Goal: Transaction & Acquisition: Purchase product/service

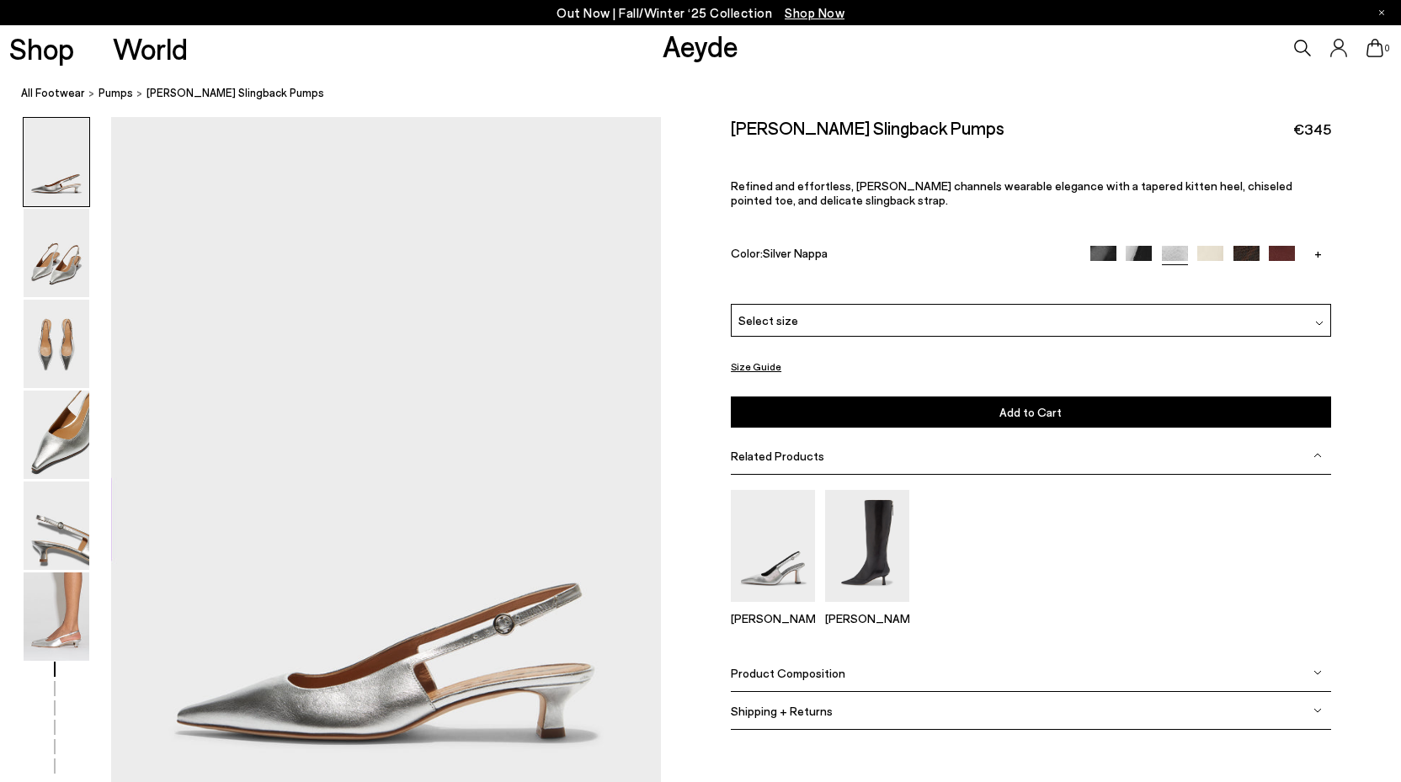
click at [852, 313] on div "Select size" at bounding box center [1031, 320] width 600 height 33
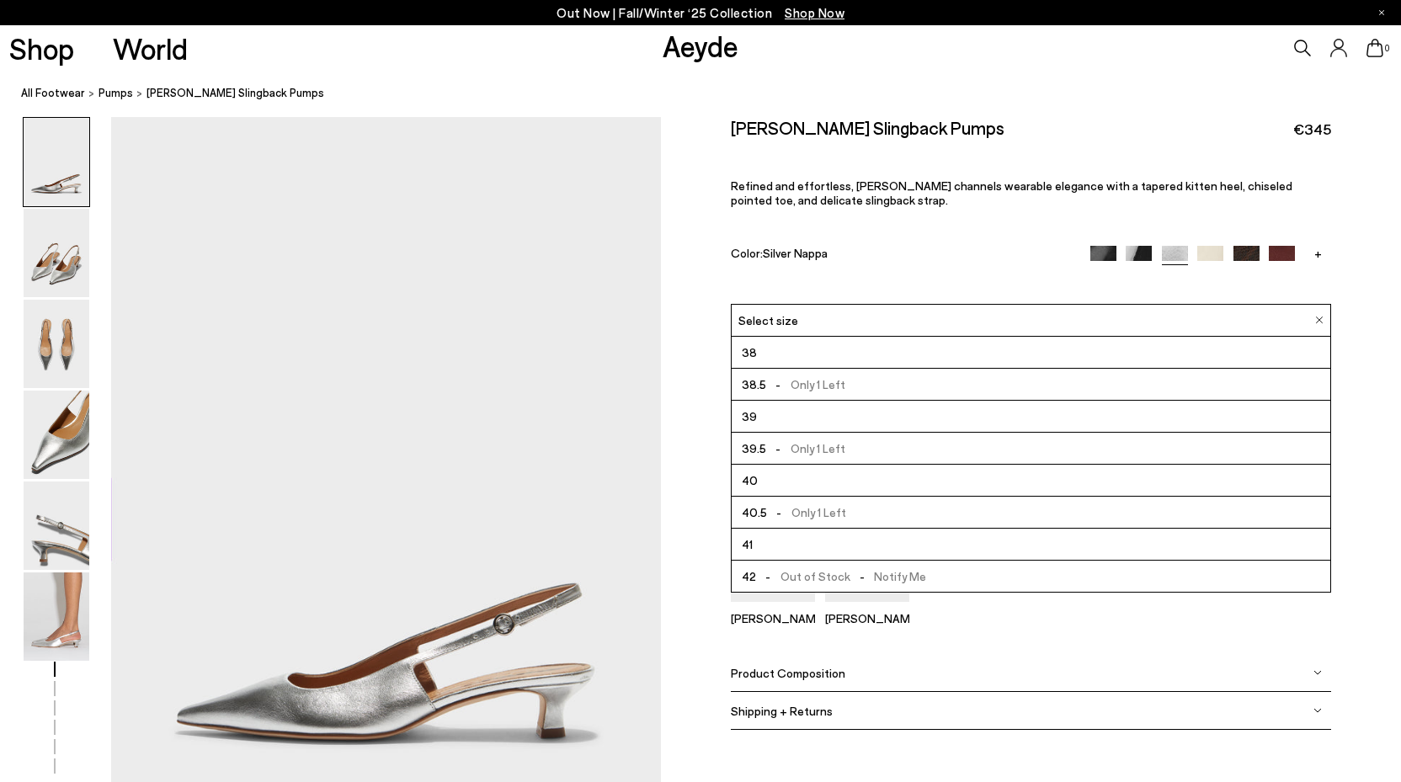
scroll to position [96, 0]
click at [58, 627] on img at bounding box center [57, 617] width 66 height 88
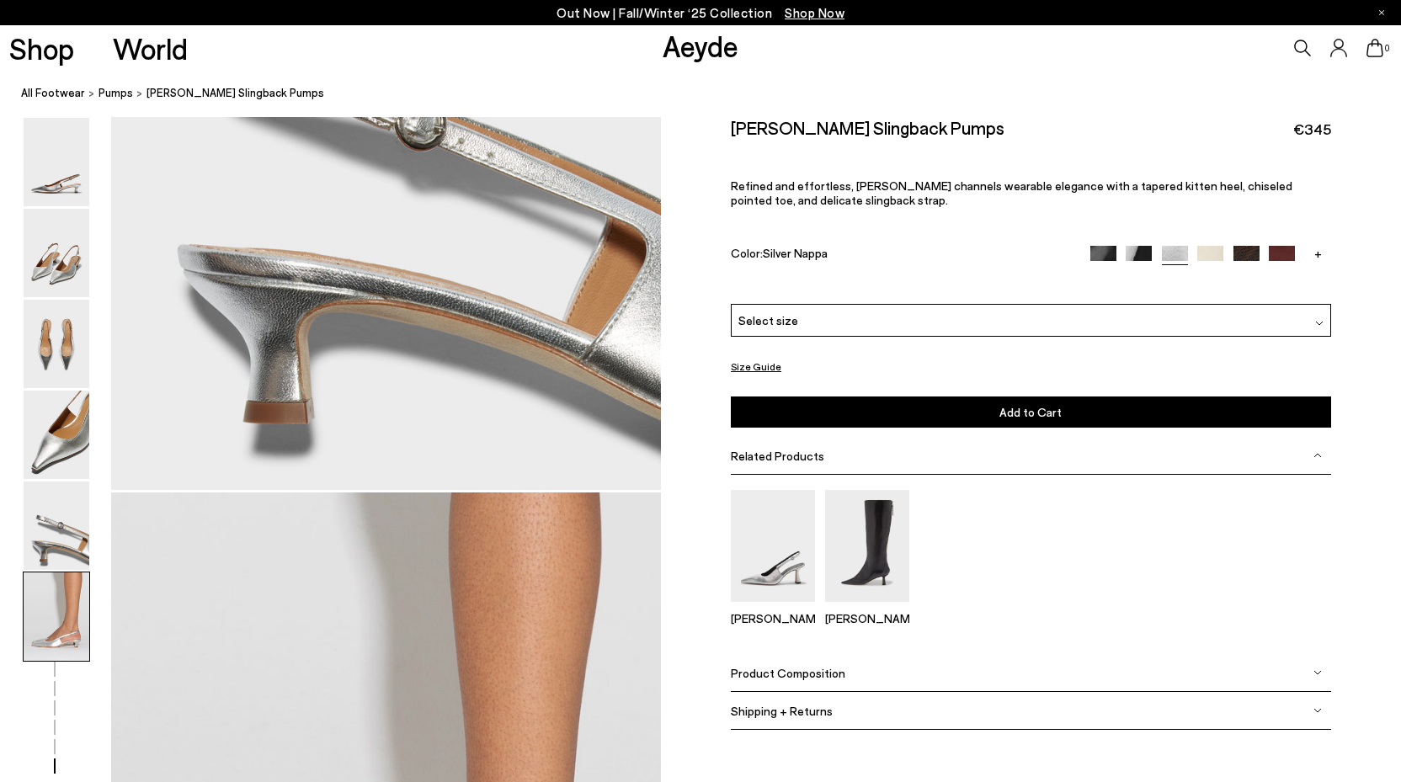
scroll to position [3795, 0]
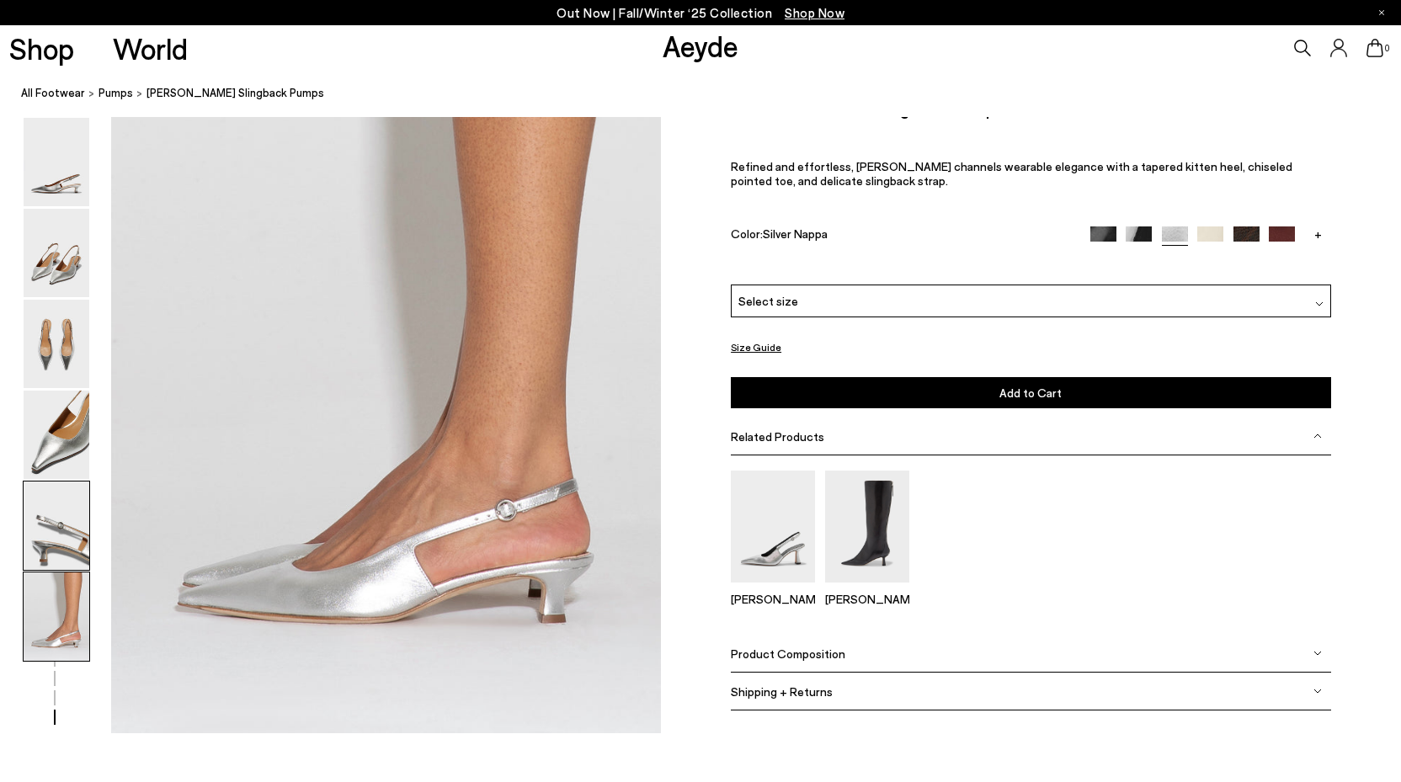
click at [71, 520] on img at bounding box center [57, 526] width 66 height 88
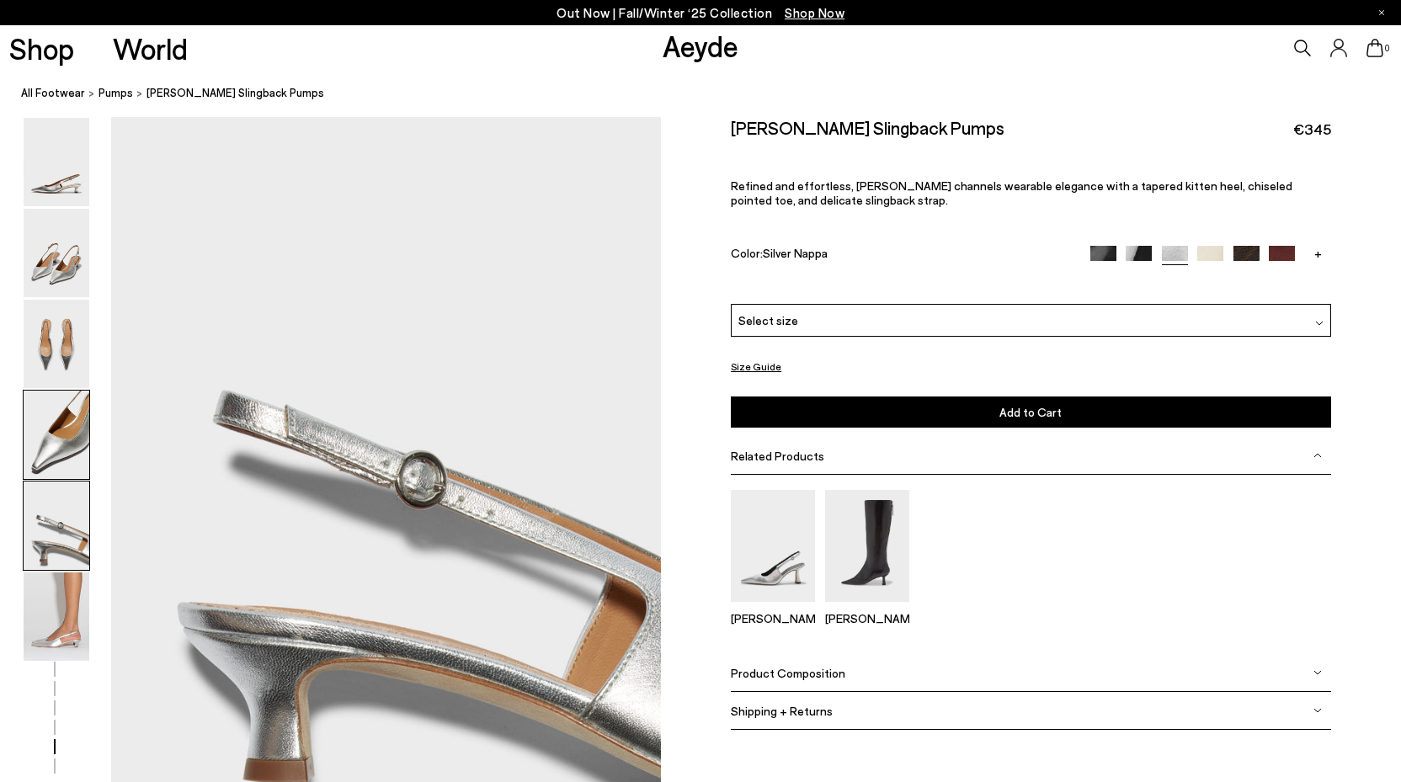
scroll to position [2943, 0]
click at [71, 462] on img at bounding box center [57, 435] width 66 height 88
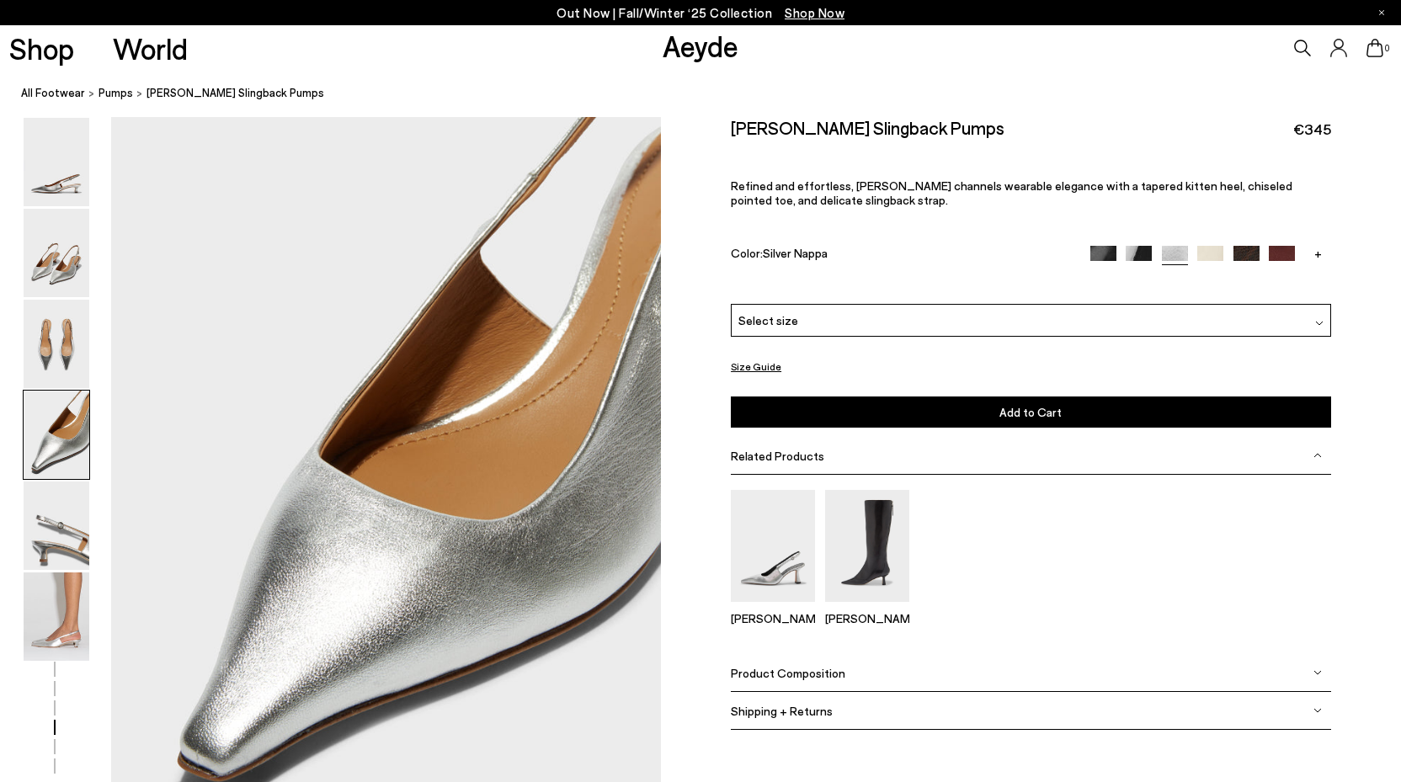
scroll to position [2207, 0]
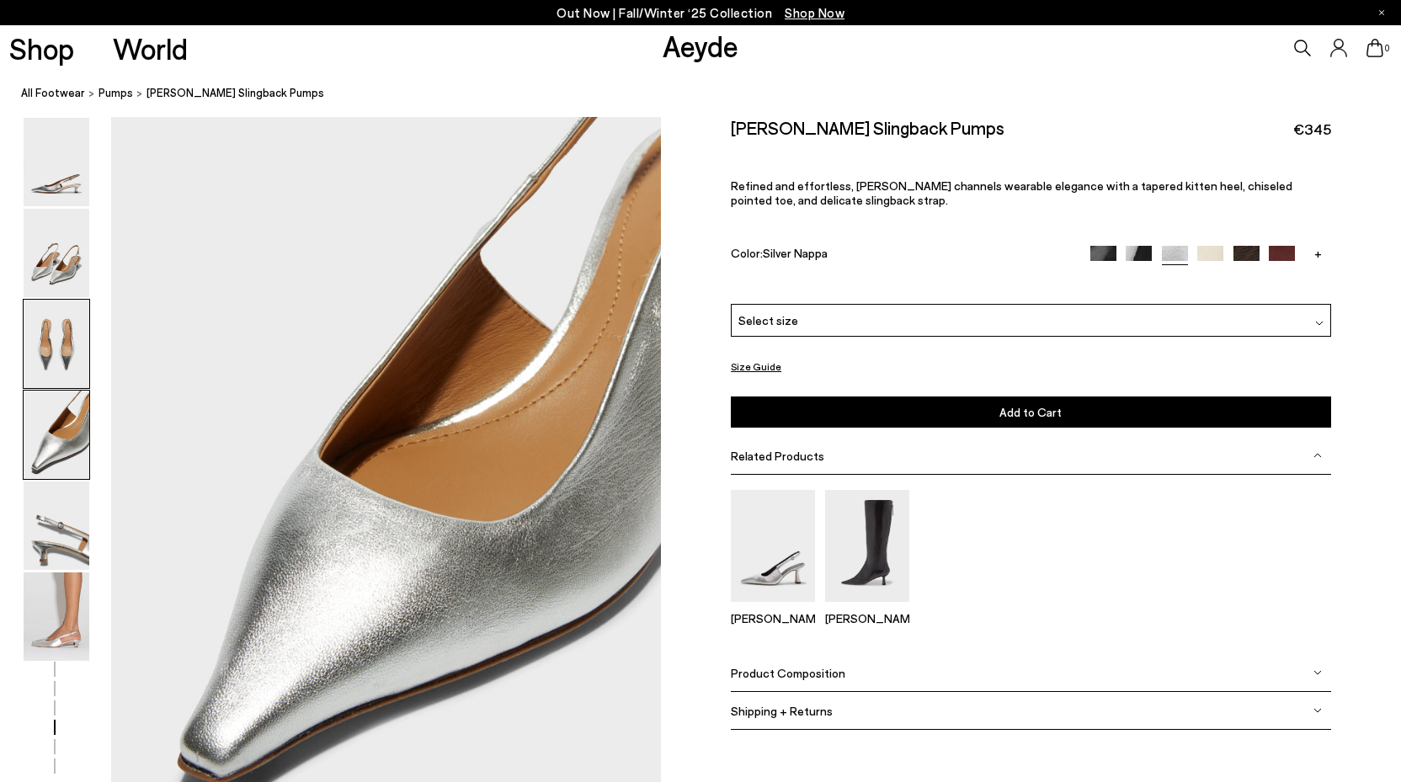
click at [57, 348] on img at bounding box center [57, 344] width 66 height 88
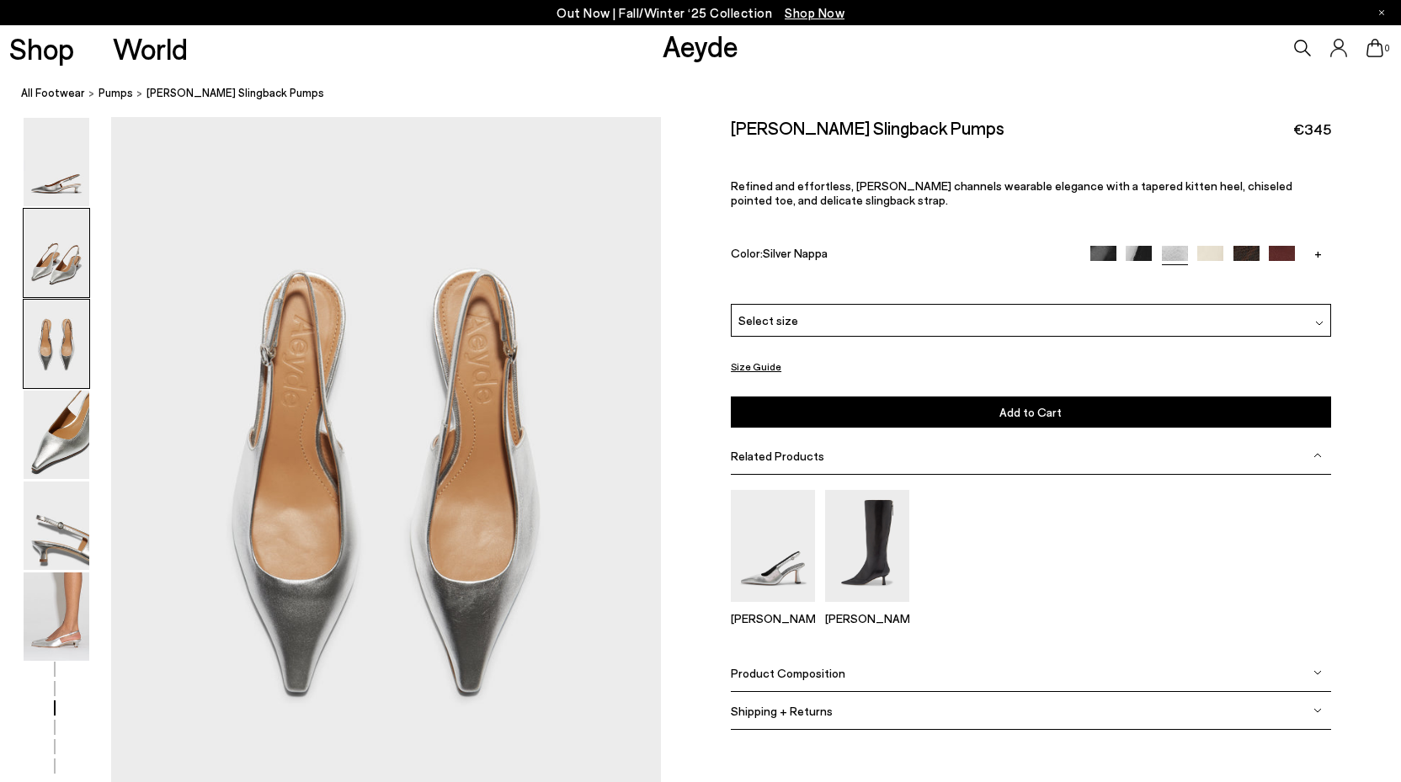
scroll to position [1472, 0]
click at [57, 257] on img at bounding box center [57, 253] width 66 height 88
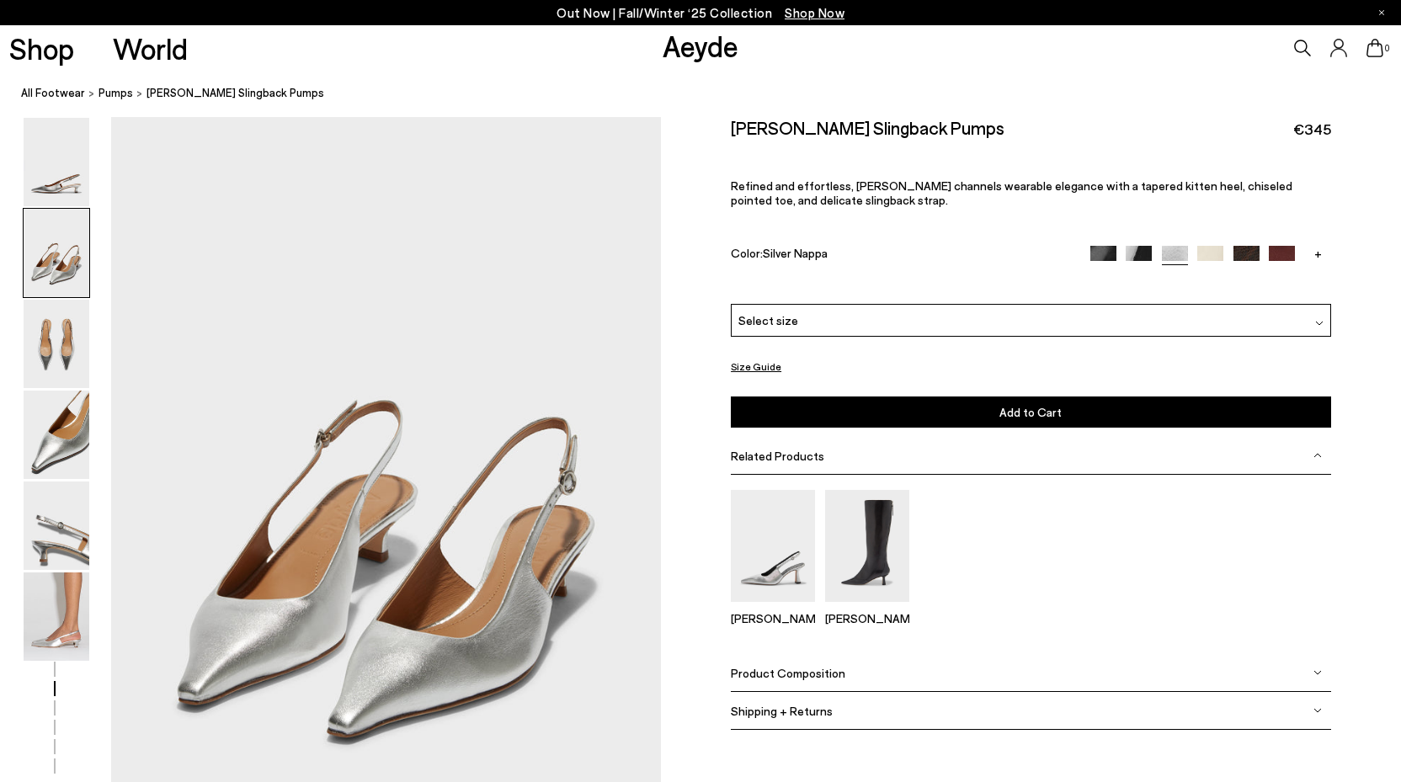
scroll to position [736, 0]
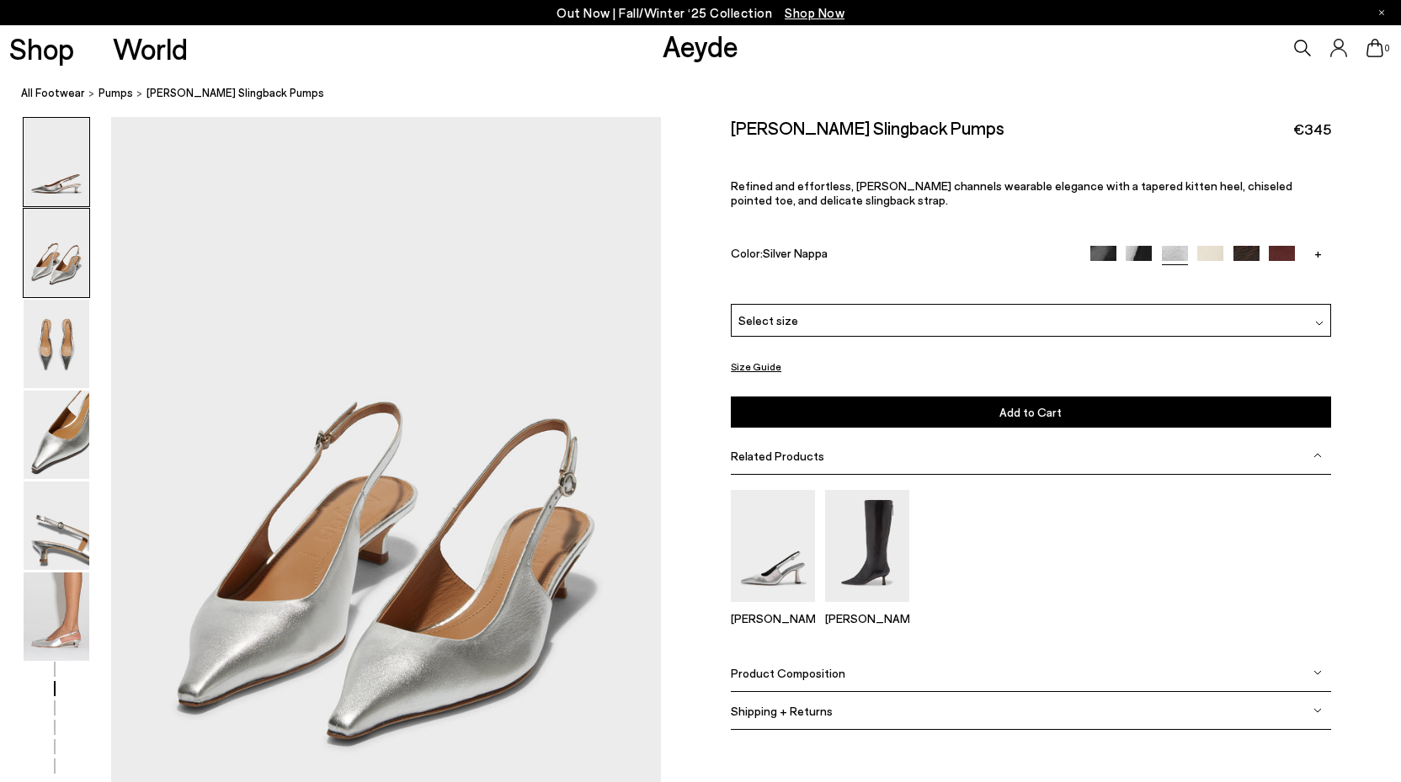
click at [65, 176] on img at bounding box center [57, 162] width 66 height 88
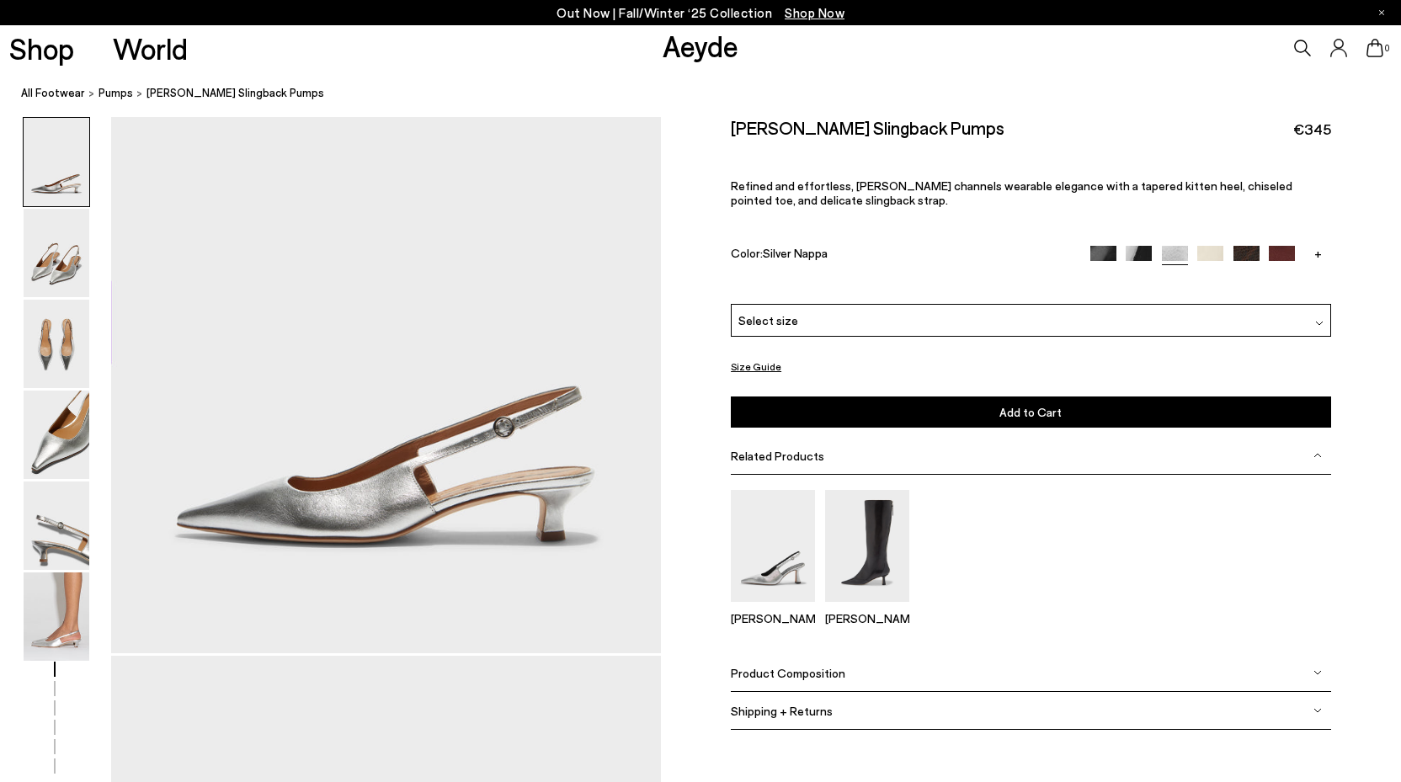
scroll to position [0, 0]
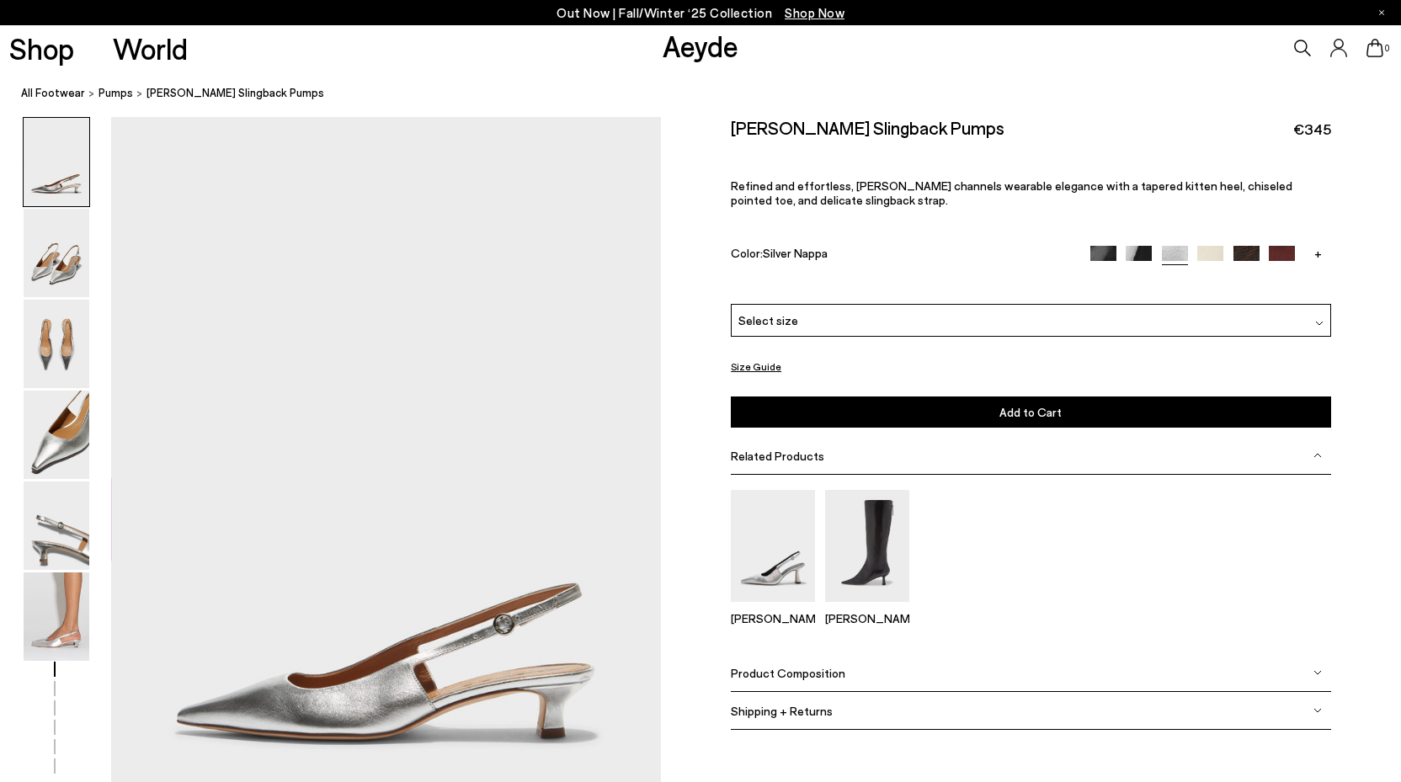
click at [857, 315] on div "Select size" at bounding box center [1031, 320] width 600 height 33
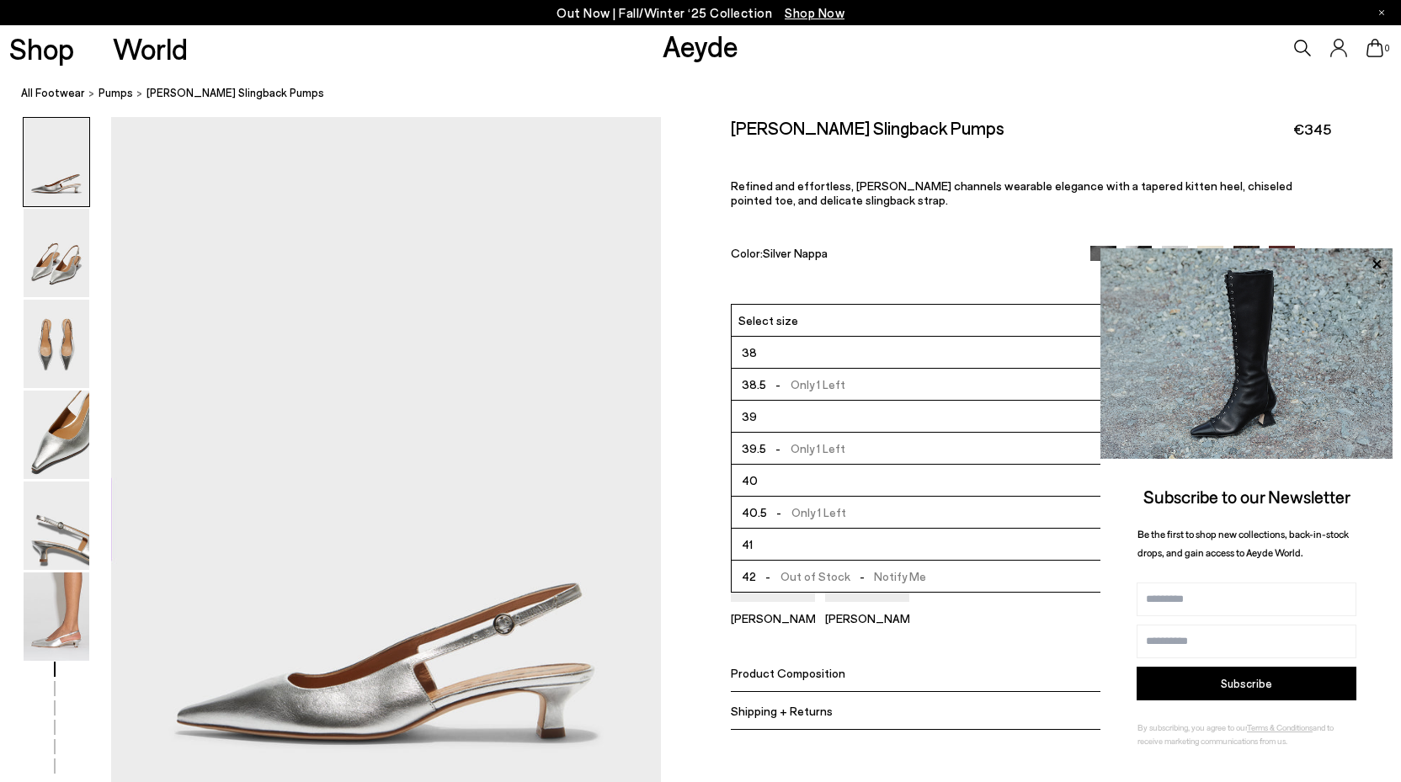
click at [878, 571] on span "- Out of Stock - Notify Me" at bounding box center [841, 576] width 171 height 21
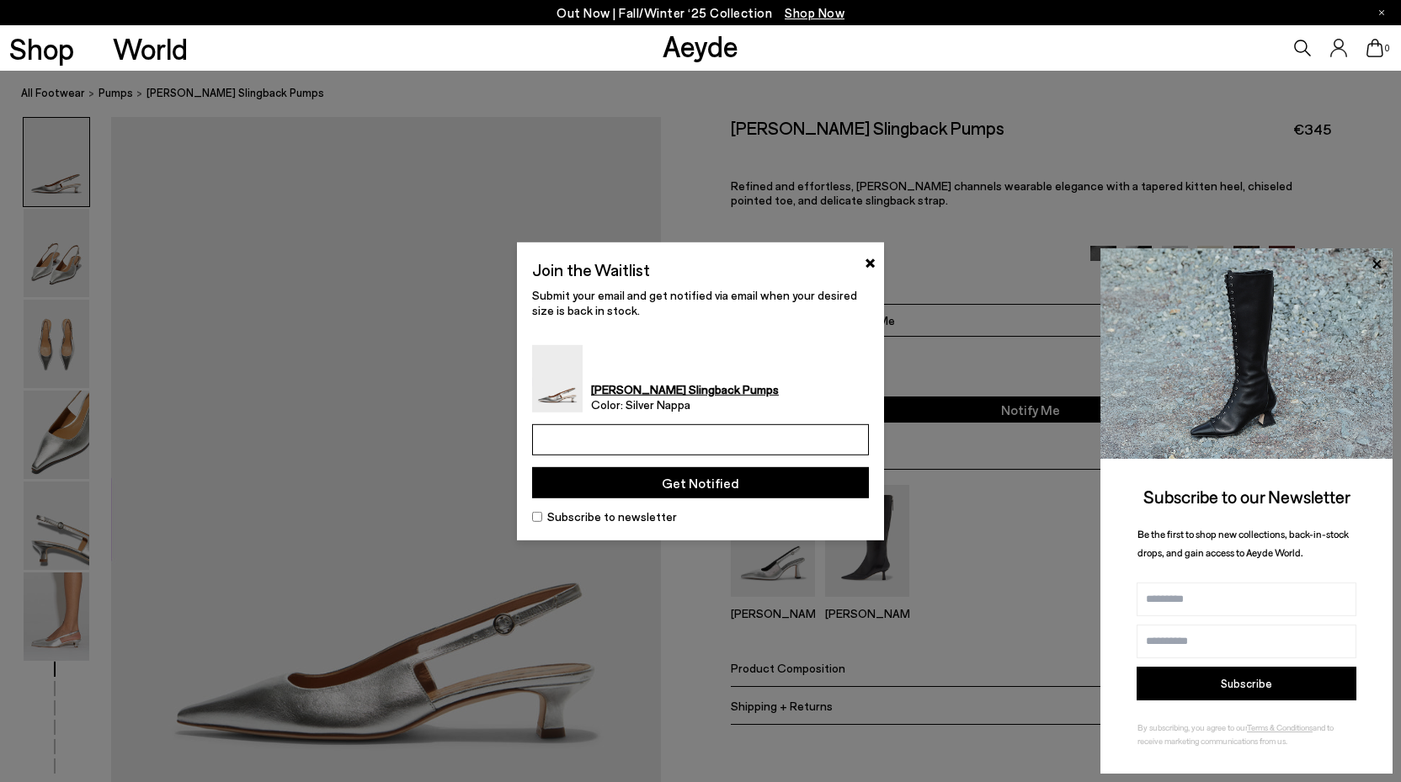
click at [724, 442] on input "email" at bounding box center [700, 439] width 337 height 31
type input "**********"
click at [808, 483] on button "Get Notified" at bounding box center [700, 482] width 337 height 31
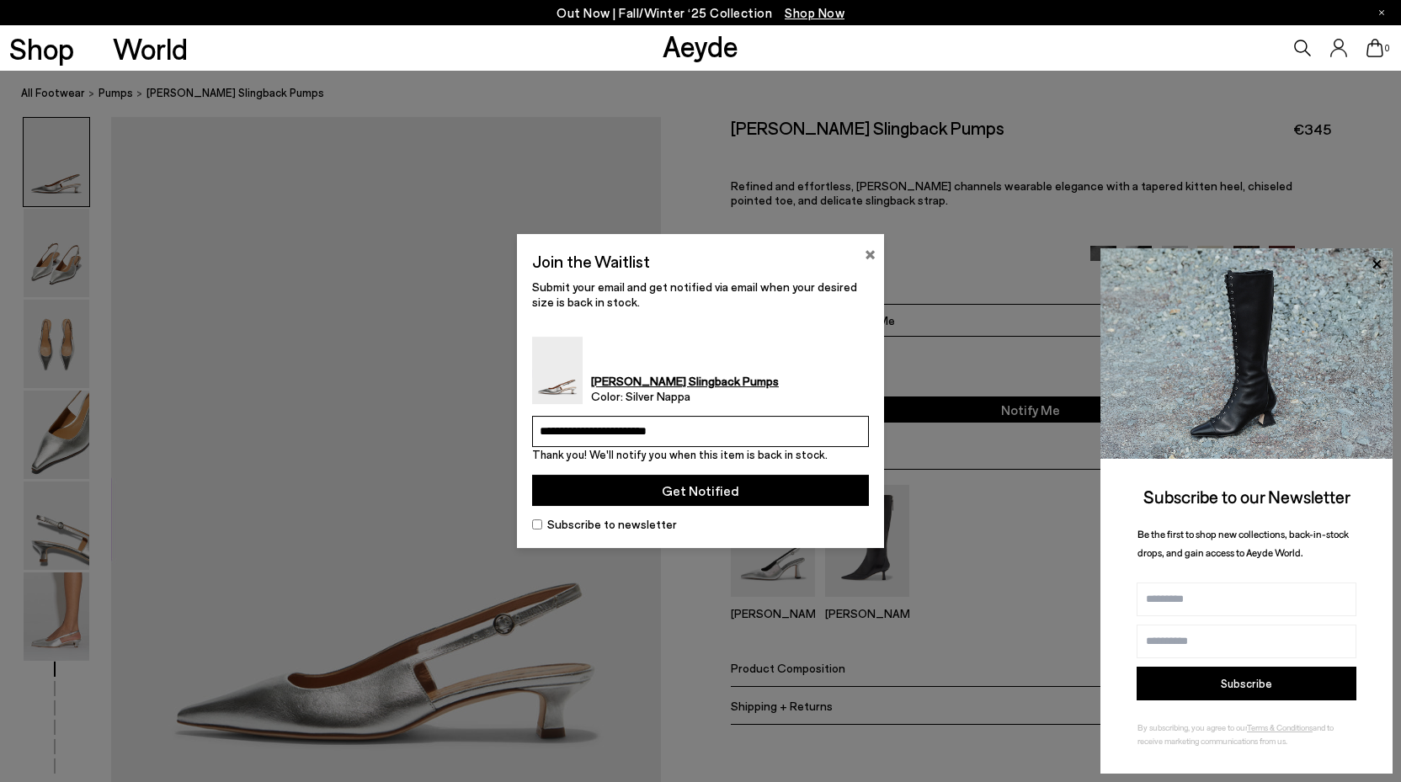
click at [868, 248] on button "×" at bounding box center [870, 253] width 11 height 20
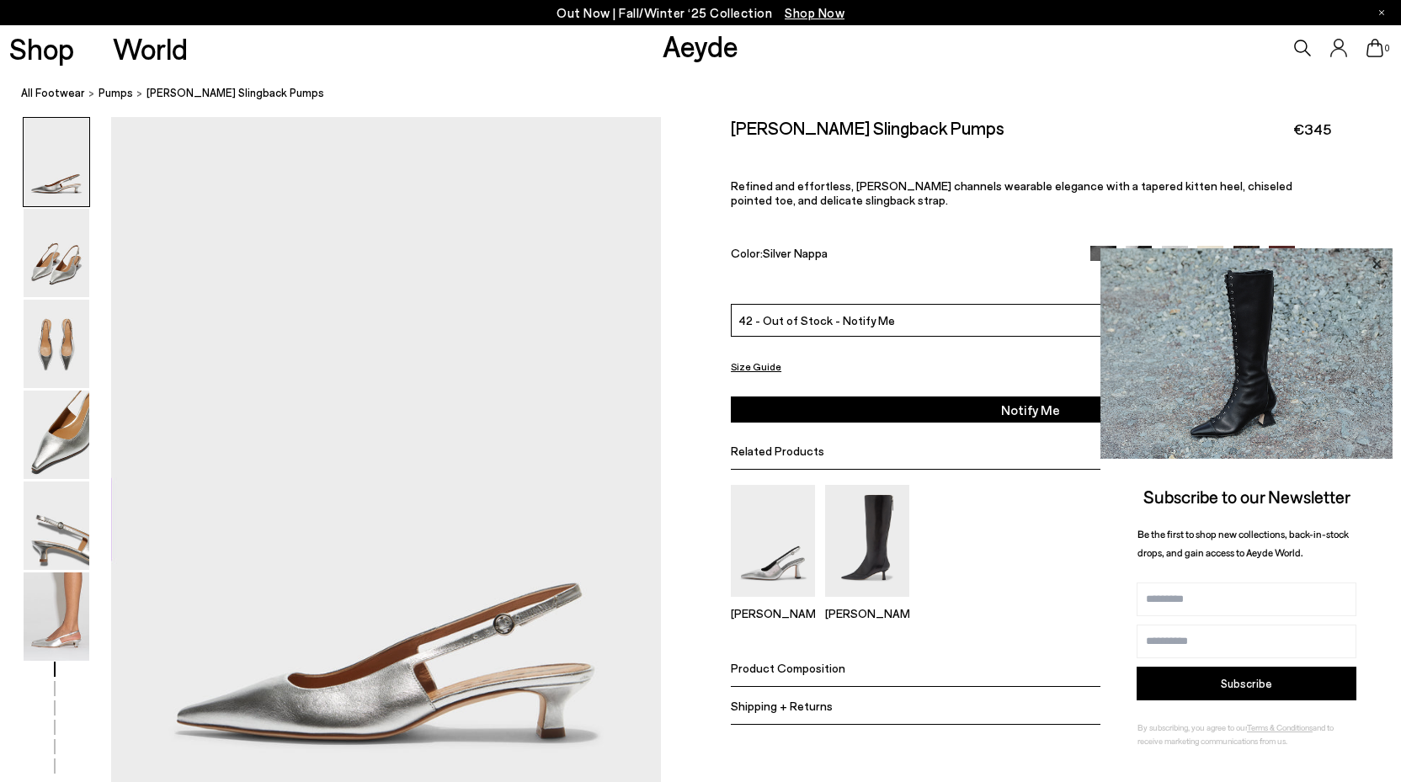
click at [1376, 263] on icon at bounding box center [1377, 264] width 22 height 22
